Goal: Task Accomplishment & Management: Manage account settings

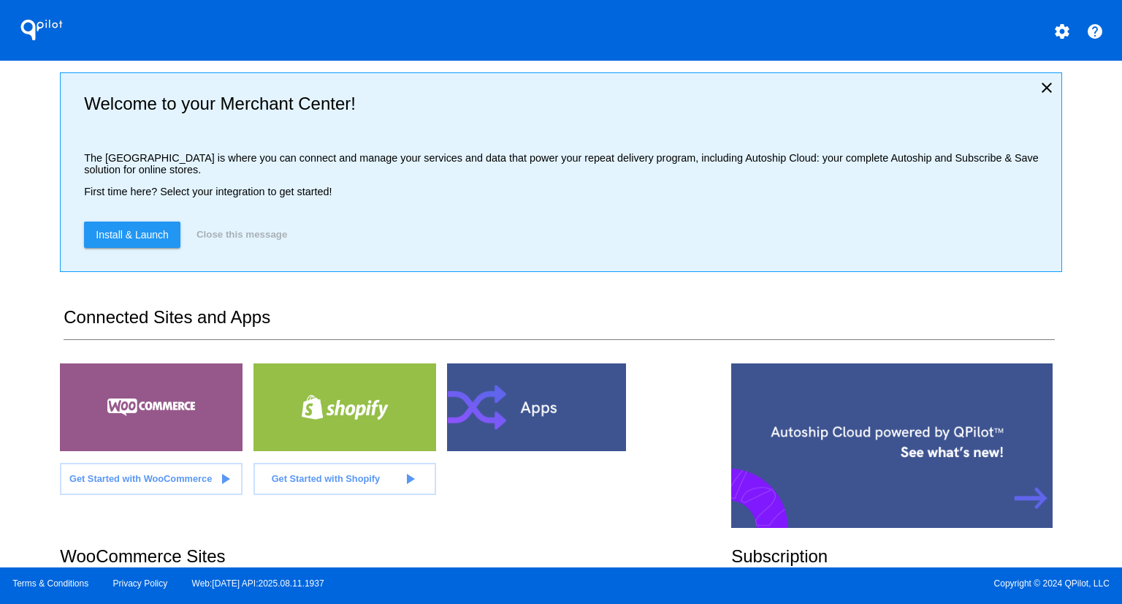
click at [20, 262] on div "QPilot settings help Welcome to your Merchant Center! The [GEOGRAPHIC_DATA] is …" at bounding box center [561, 283] width 1122 height 567
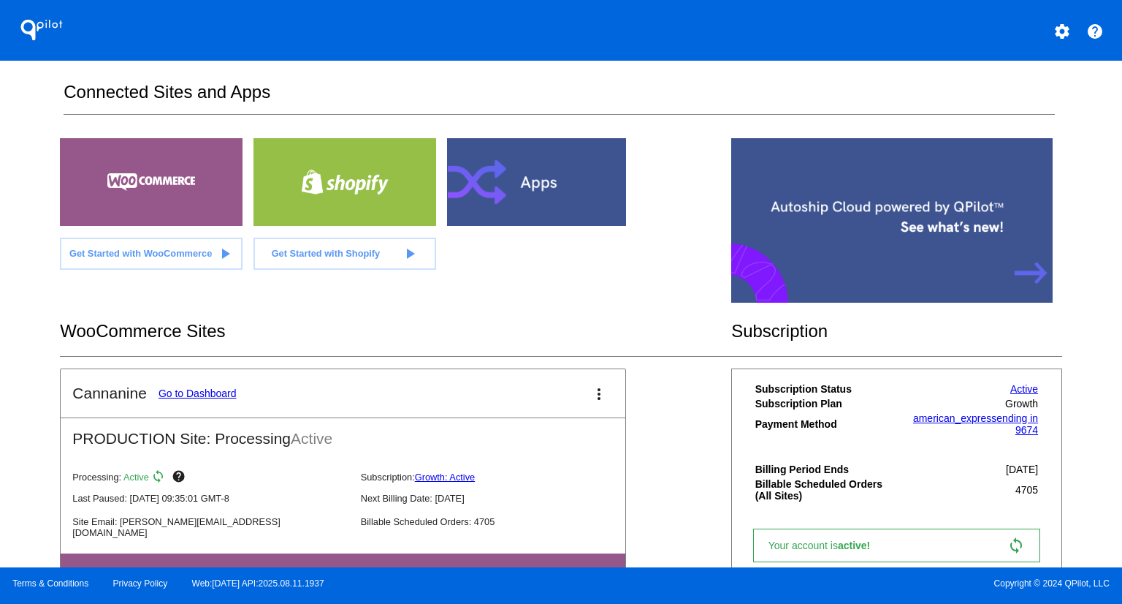
scroll to position [226, 0]
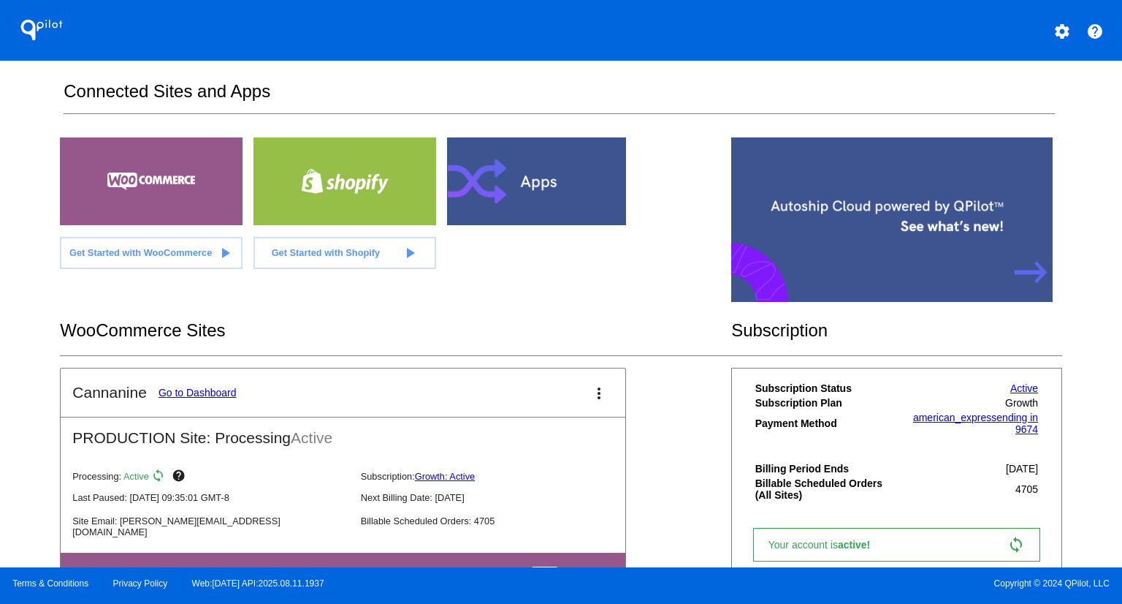
click at [209, 392] on link "Go to Dashboard" at bounding box center [198, 393] width 78 height 12
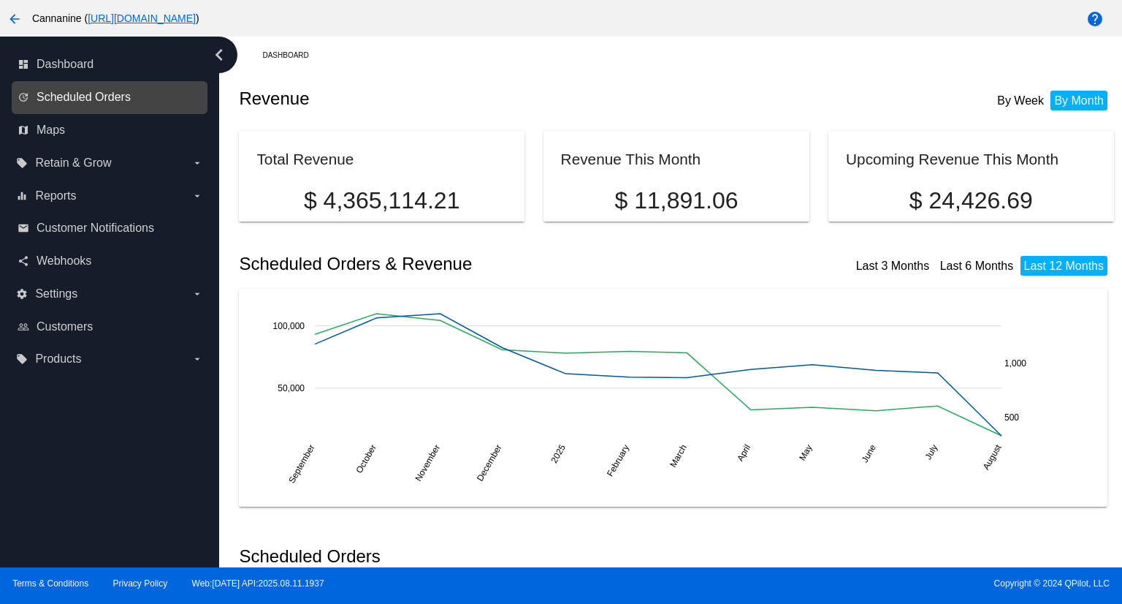
click at [100, 94] on span "Scheduled Orders" at bounding box center [84, 97] width 94 height 13
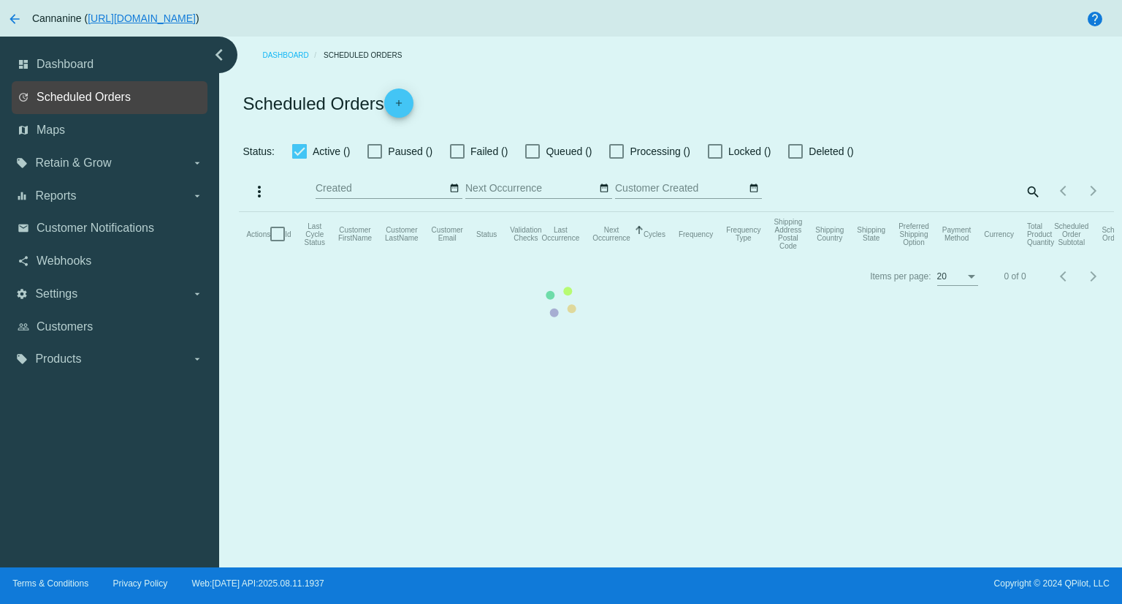
checkbox input "true"
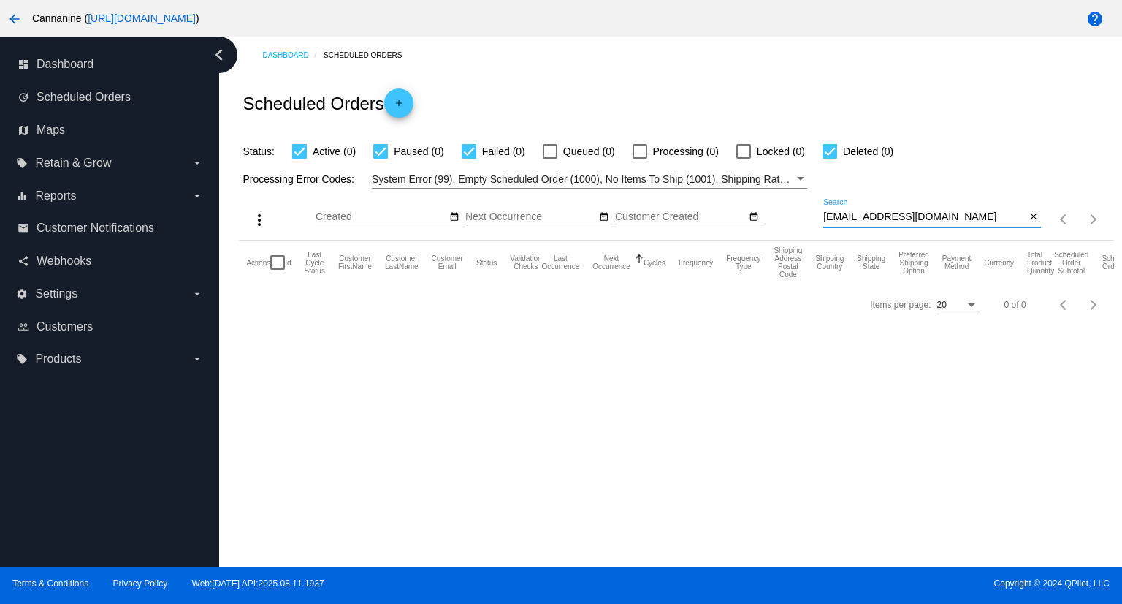
click at [948, 220] on input "[EMAIL_ADDRESS][DOMAIN_NAME]" at bounding box center [925, 217] width 202 height 12
paste input "tinker2dog"
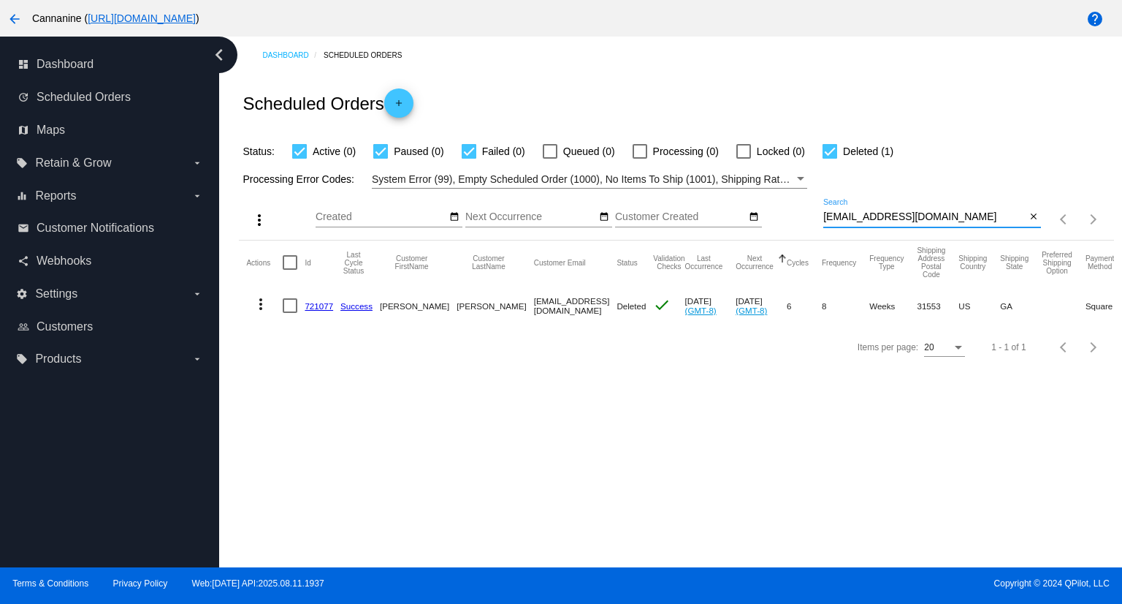
type input "[EMAIL_ADDRESS][DOMAIN_NAME]"
